Goal: Task Accomplishment & Management: Manage account settings

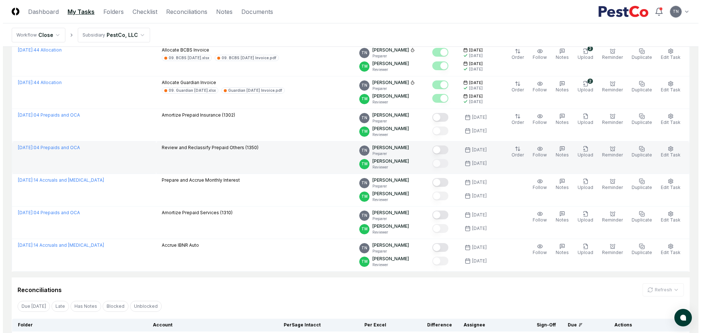
scroll to position [256, 0]
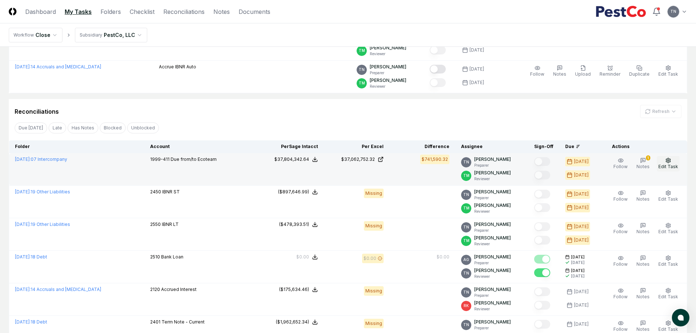
click at [667, 164] on span "Edit Task" at bounding box center [668, 166] width 20 height 5
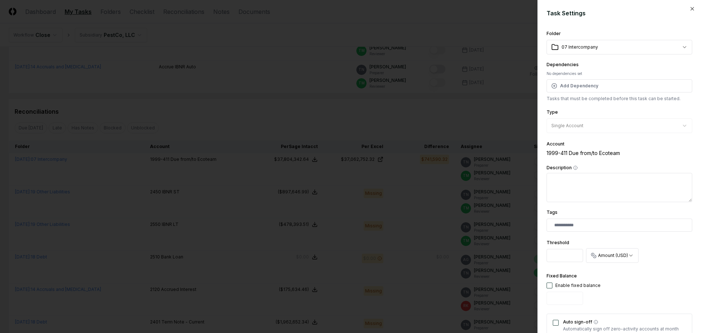
drag, startPoint x: 554, startPoint y: 256, endPoint x: 510, endPoint y: 254, distance: 44.2
click at [510, 254] on body "CloseCore Dashboard My Tasks Folders Checklist Reconciliations Notes Documents …" at bounding box center [348, 218] width 696 height 949
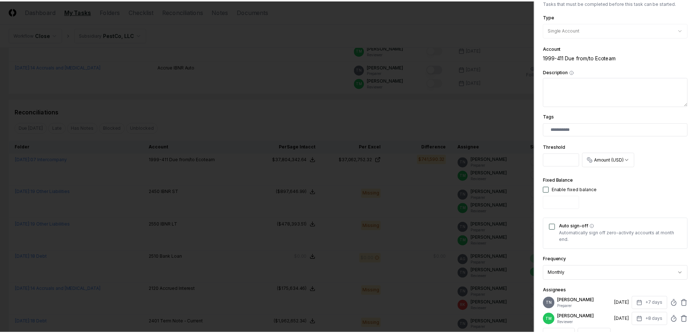
scroll to position [190, 0]
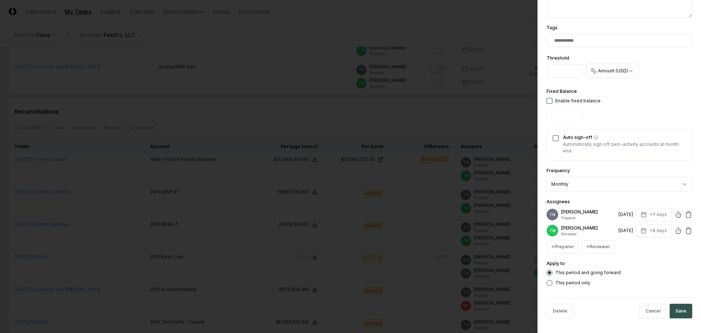
type input "******"
click at [675, 307] on button "Save" at bounding box center [681, 311] width 23 height 15
click at [473, 126] on html "CloseCore Dashboard My Tasks Folders Checklist Reconciliations Notes Documents …" at bounding box center [350, 218] width 701 height 949
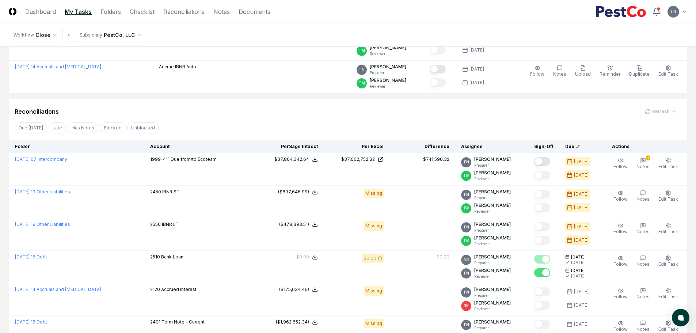
click at [547, 162] on button "Mark complete" at bounding box center [542, 161] width 16 height 9
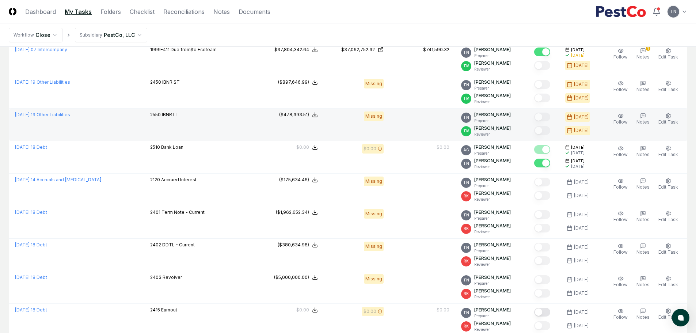
scroll to position [0, 0]
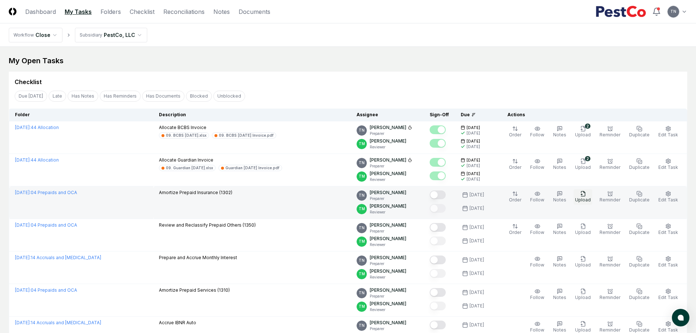
click at [586, 194] on icon "button" at bounding box center [583, 194] width 6 height 6
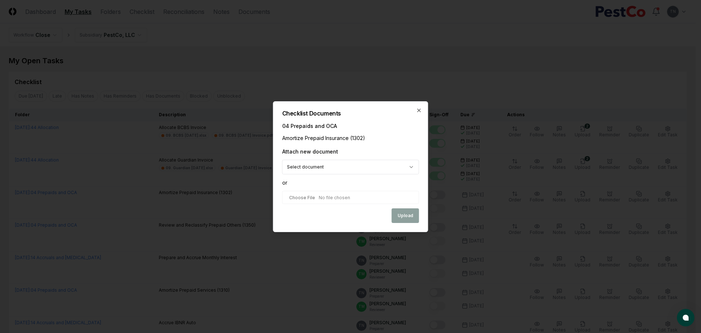
type input "**********"
click at [406, 215] on button "Upload" at bounding box center [405, 216] width 27 height 15
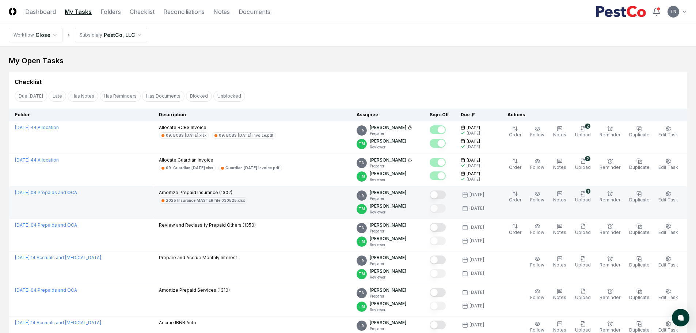
click at [445, 197] on button "Mark complete" at bounding box center [438, 194] width 16 height 9
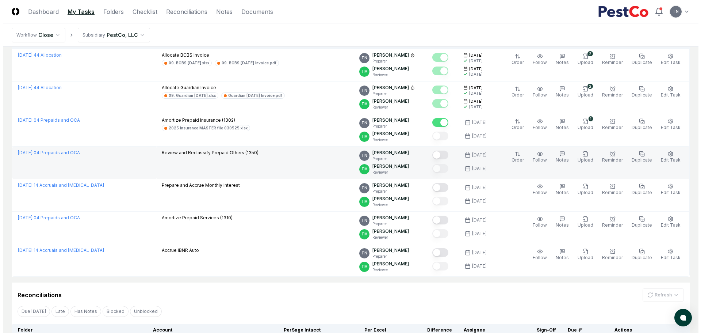
scroll to position [73, 0]
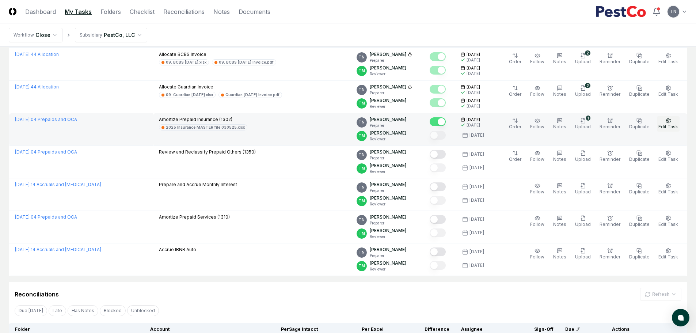
click at [666, 120] on icon "button" at bounding box center [668, 121] width 6 height 6
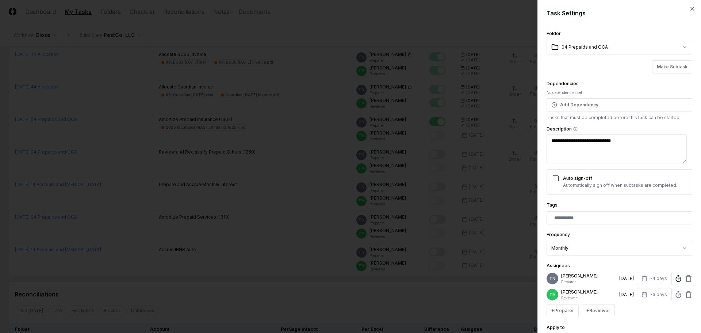
click at [675, 277] on icon at bounding box center [678, 278] width 7 height 7
type input "******"
click at [657, 317] on div "+ Preparer + Reviewer" at bounding box center [620, 310] width 146 height 13
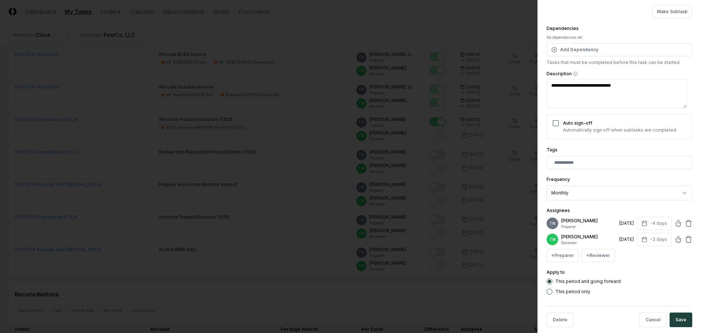
scroll to position [69, 0]
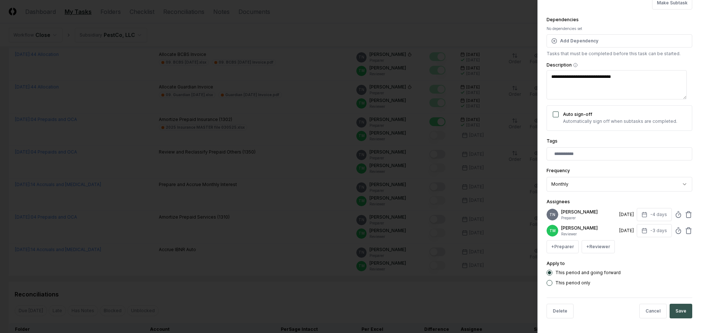
click at [680, 310] on button "Save" at bounding box center [681, 311] width 23 height 15
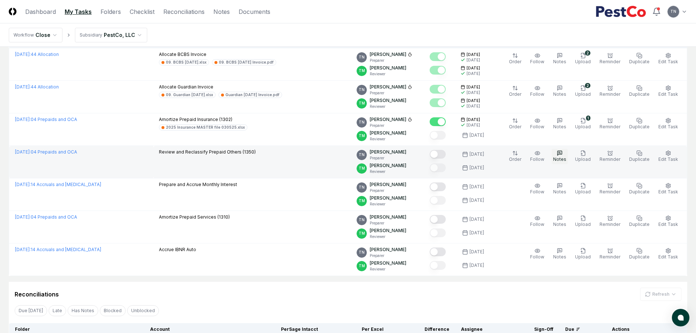
click at [563, 152] on icon "button" at bounding box center [560, 153] width 6 height 6
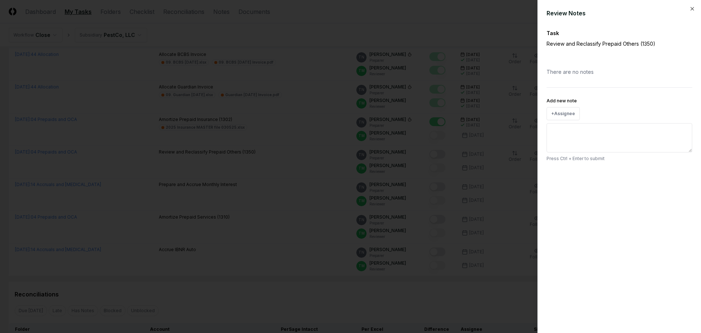
click at [574, 134] on textarea "Add new note" at bounding box center [620, 137] width 146 height 29
type textarea "**********"
click at [673, 174] on button "Submit" at bounding box center [679, 175] width 27 height 15
click at [499, 31] on div at bounding box center [350, 166] width 701 height 333
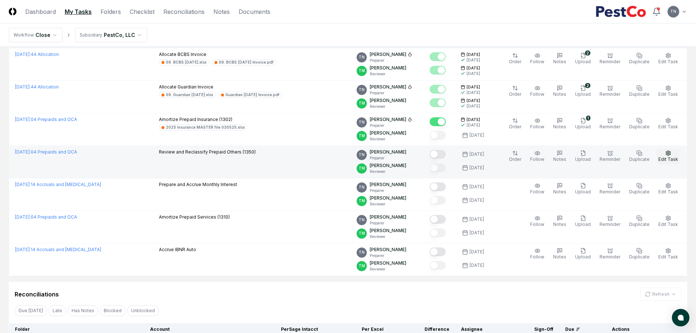
click at [670, 152] on icon "button" at bounding box center [668, 153] width 6 height 6
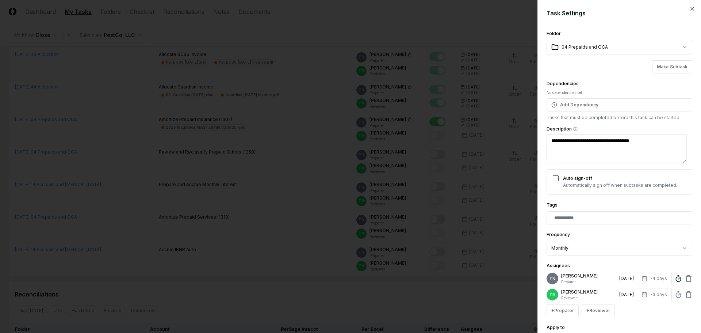
click at [675, 278] on icon at bounding box center [678, 278] width 7 height 7
type input "*****"
click at [640, 201] on div "Tags" at bounding box center [620, 213] width 146 height 24
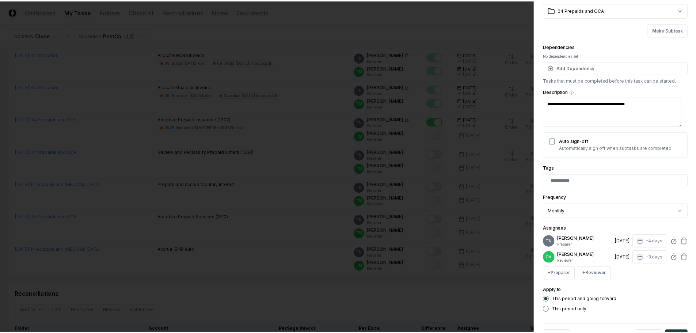
scroll to position [69, 0]
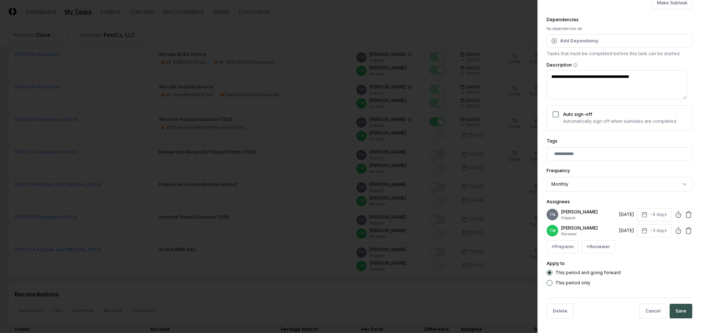
click at [674, 309] on button "Save" at bounding box center [681, 311] width 23 height 15
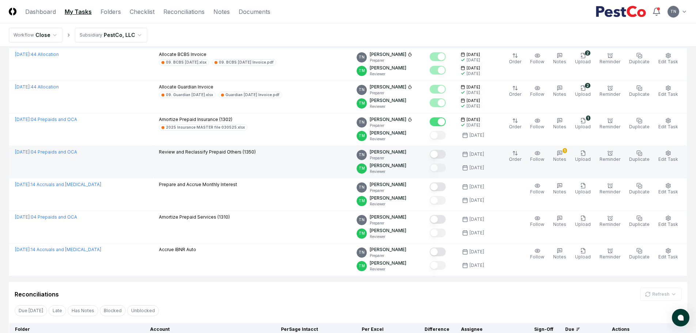
click at [443, 158] on button "Mark complete" at bounding box center [438, 154] width 16 height 9
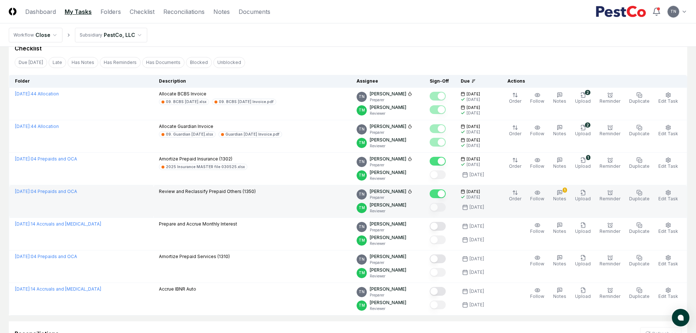
scroll to position [0, 0]
